Goal: Find specific page/section: Find specific page/section

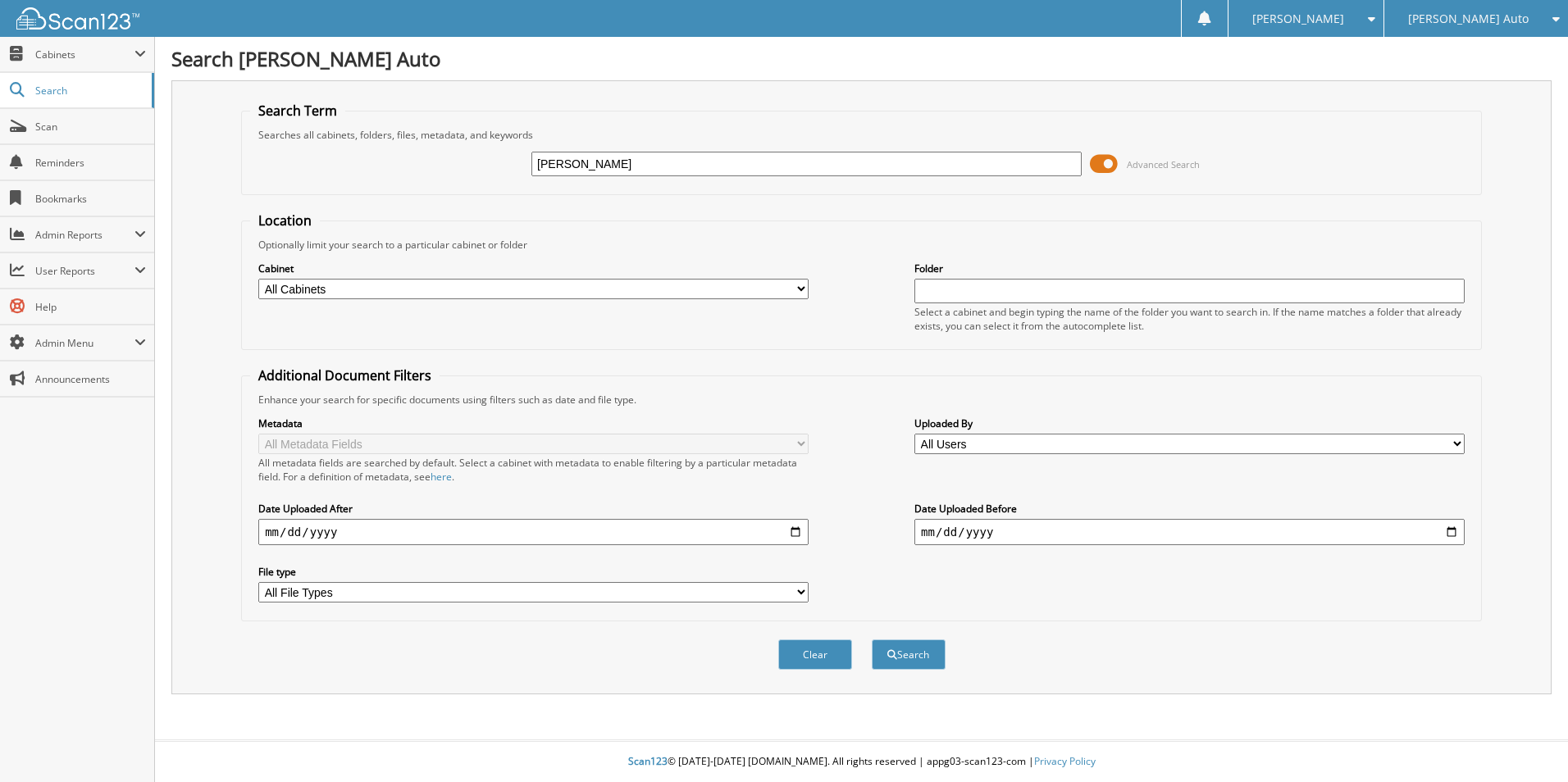
type input "[PERSON_NAME]"
click at [872, 639] on button "Search" at bounding box center [908, 655] width 74 height 31
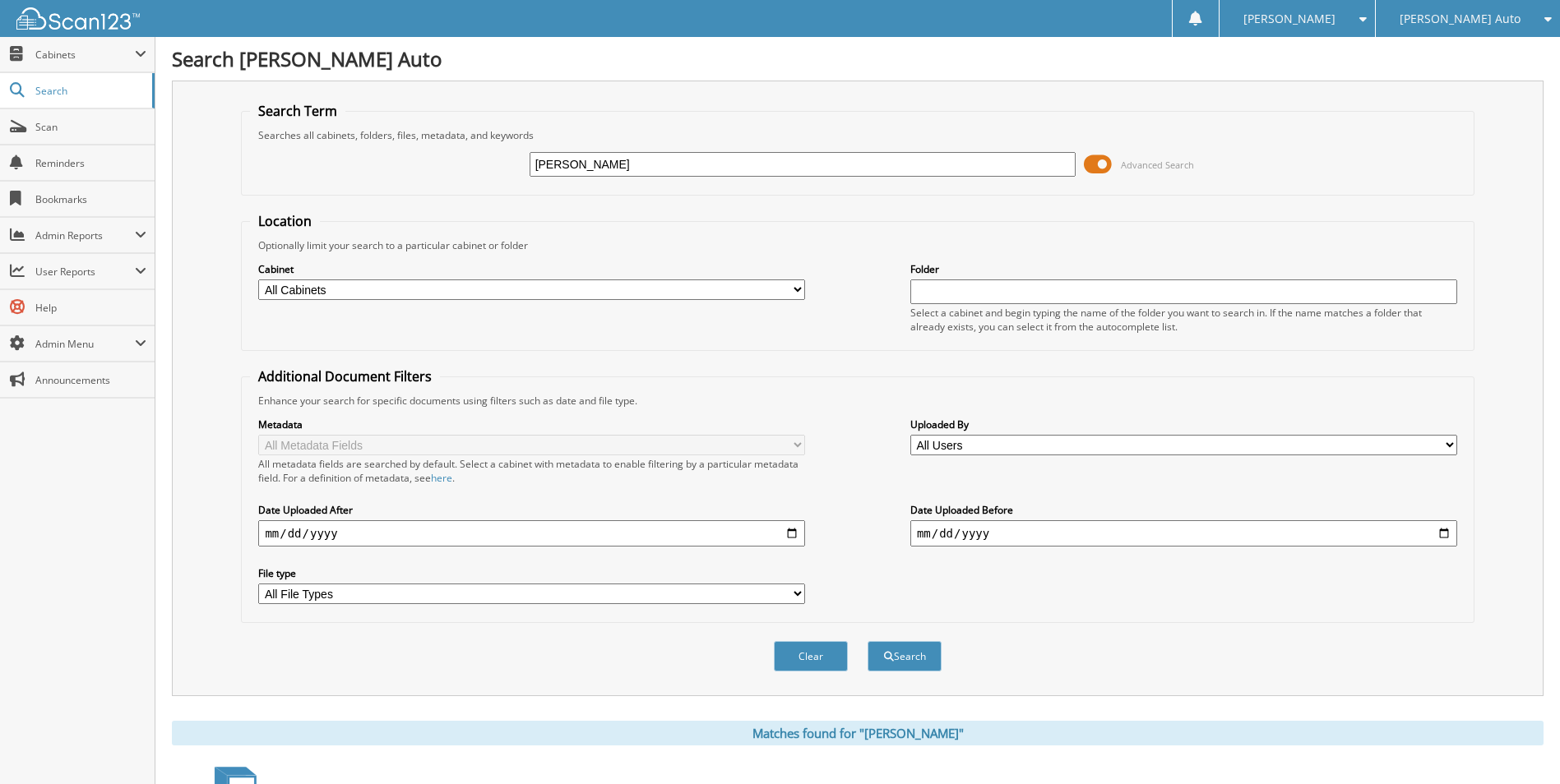
click at [1100, 167] on span at bounding box center [1097, 165] width 28 height 25
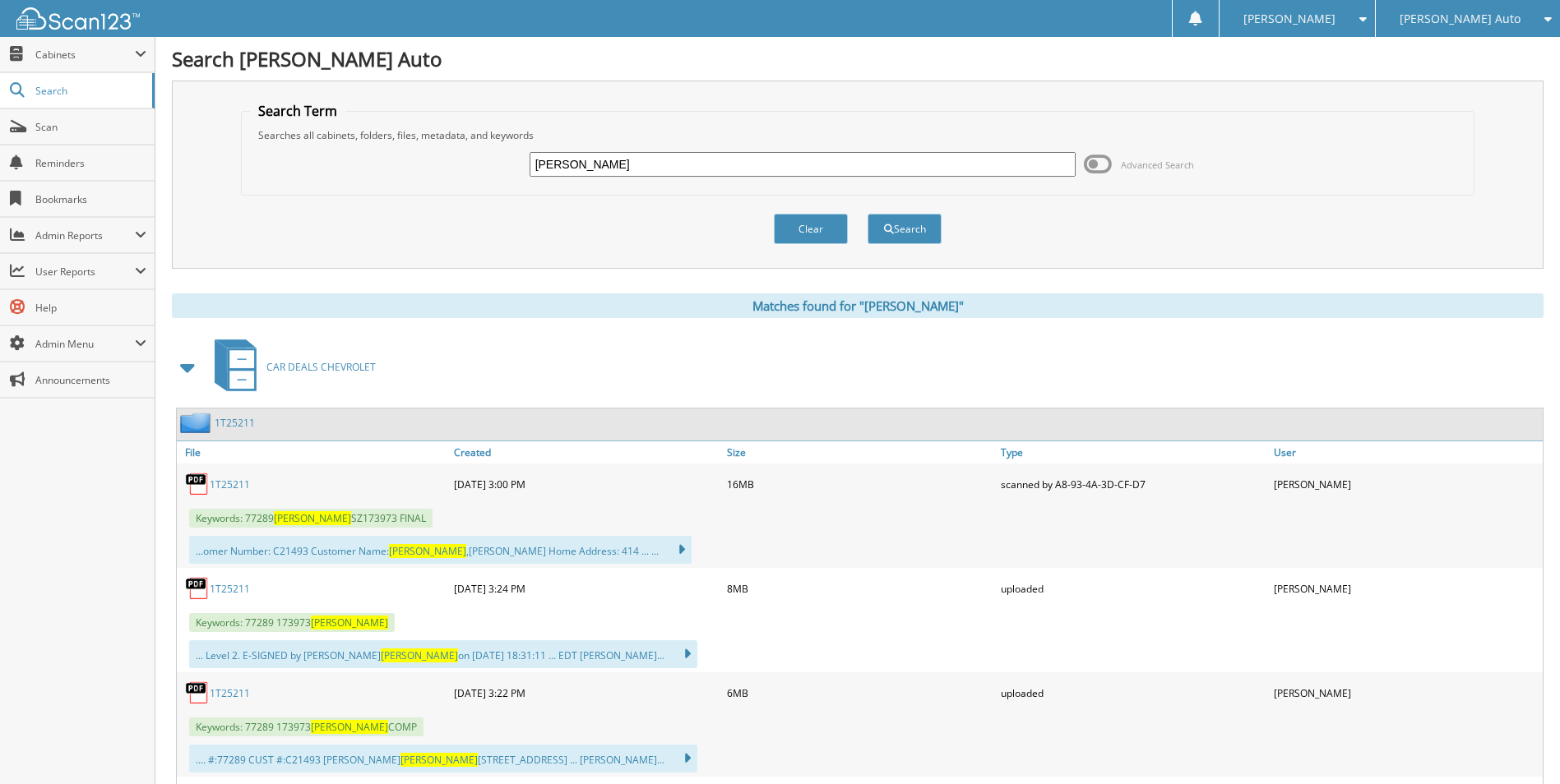
click at [228, 487] on link "1T25211" at bounding box center [229, 485] width 40 height 14
